Goal: Task Accomplishment & Management: Use online tool/utility

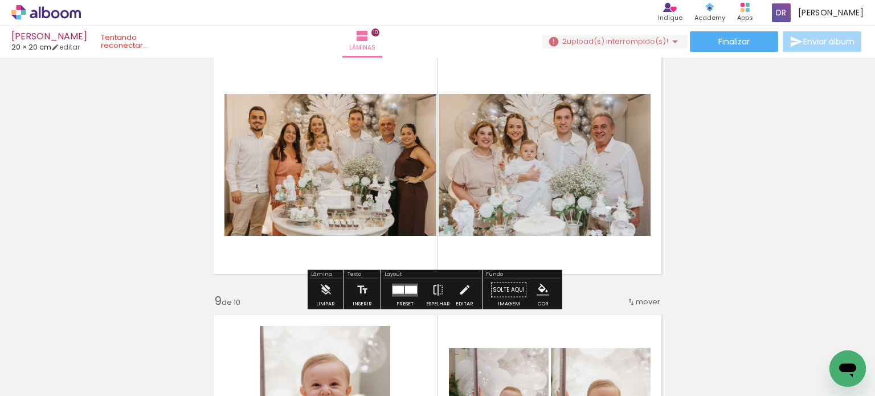
scroll to position [0, 13456]
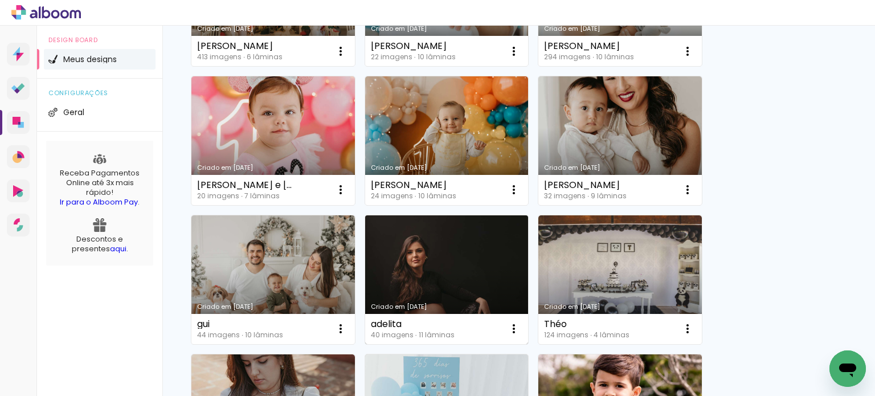
scroll to position [626, 0]
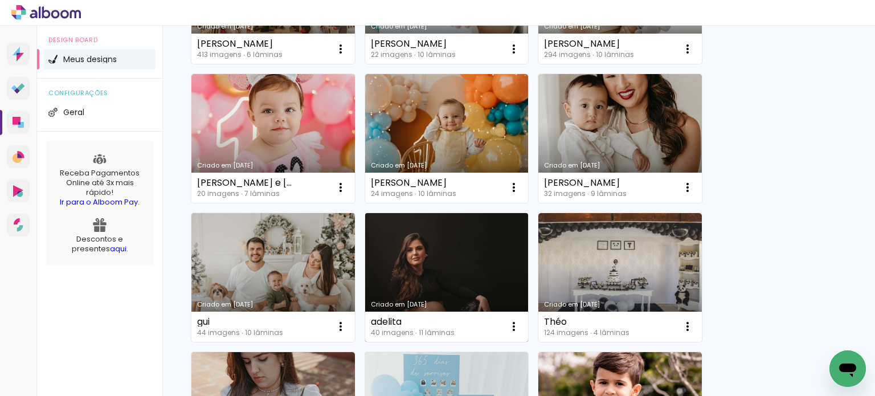
click at [444, 257] on link "Criado em [DATE]" at bounding box center [446, 277] width 163 height 129
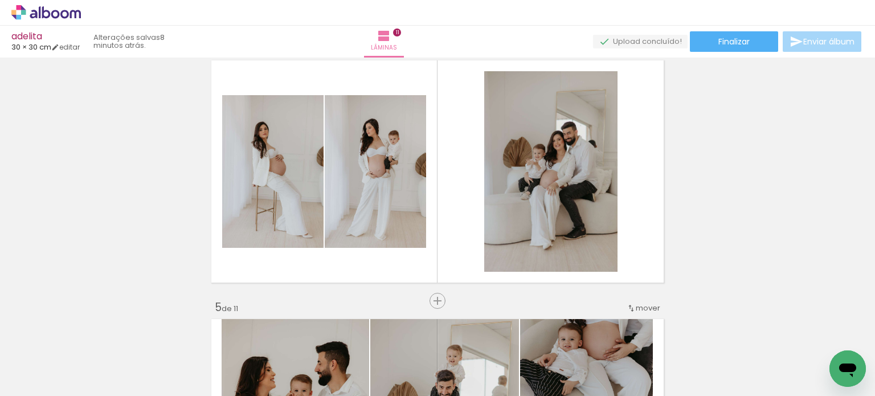
scroll to position [740, 0]
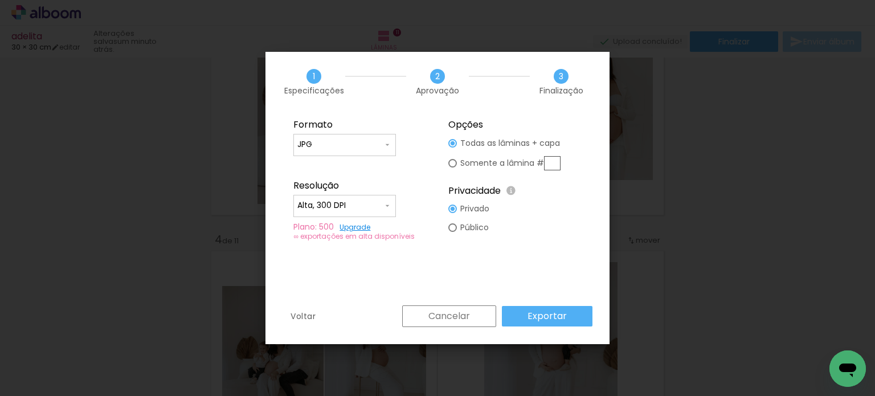
scroll to position [0, 2538]
drag, startPoint x: 564, startPoint y: 301, endPoint x: 560, endPoint y: 315, distance: 14.6
click at [562, 310] on div "1 Especificações 2 Aprovação 3 Finalização Formato JPG PDF Resolução Alta, 300 …" at bounding box center [437, 198] width 344 height 292
click at [0, 0] on slot "Exportar" at bounding box center [0, 0] width 0 height 0
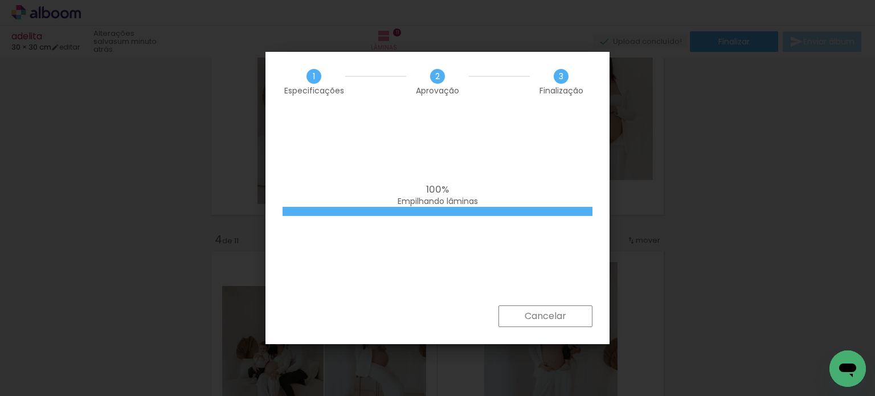
scroll to position [0, 2538]
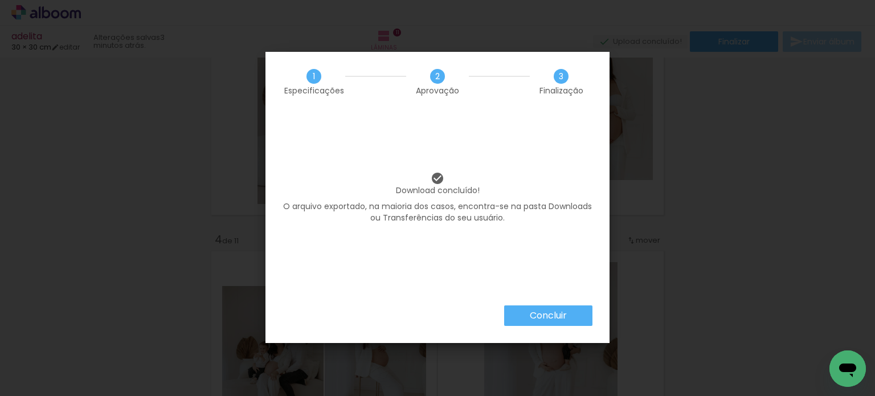
scroll to position [0, 2538]
click at [0, 0] on slot "Concluir" at bounding box center [0, 0] width 0 height 0
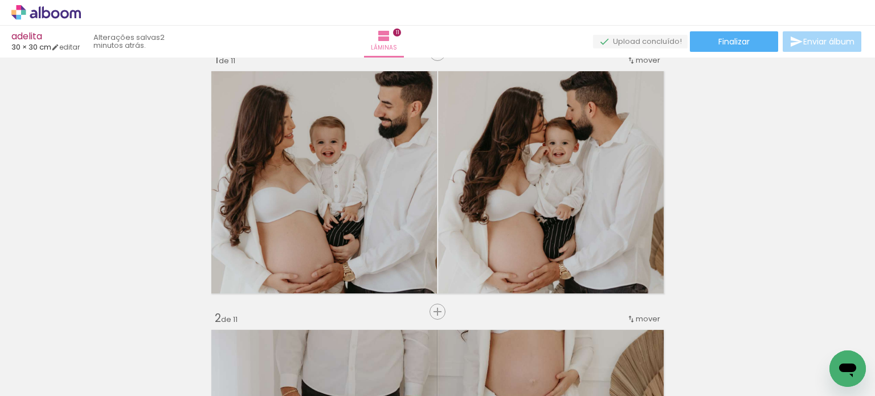
scroll to position [0, 0]
